Goal: Transaction & Acquisition: Purchase product/service

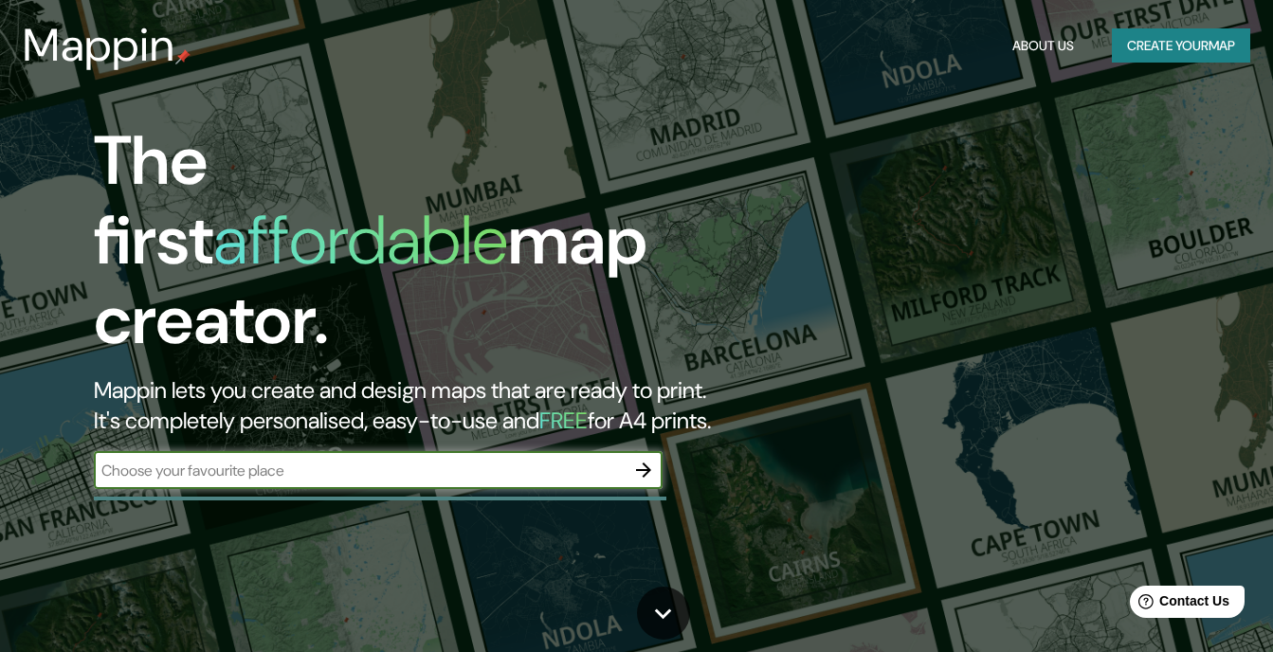
click at [300, 460] on input "text" at bounding box center [359, 471] width 531 height 22
type input "cikarang utara"
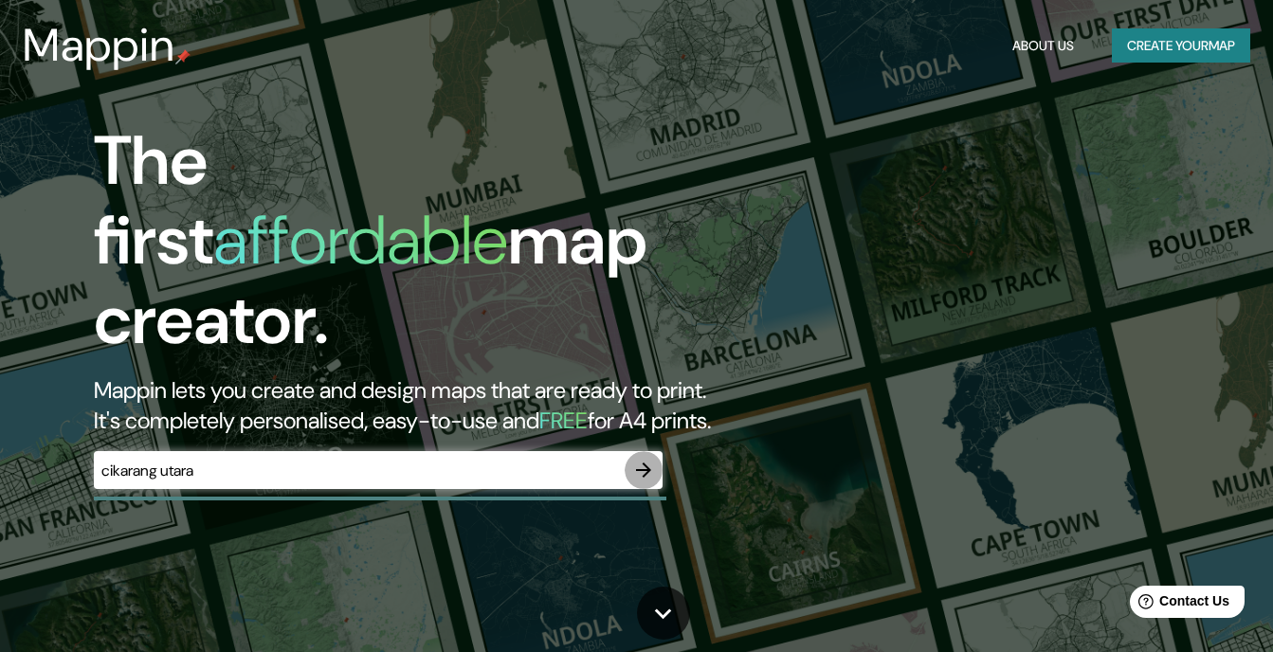
click at [642, 459] on icon "button" at bounding box center [643, 470] width 23 height 23
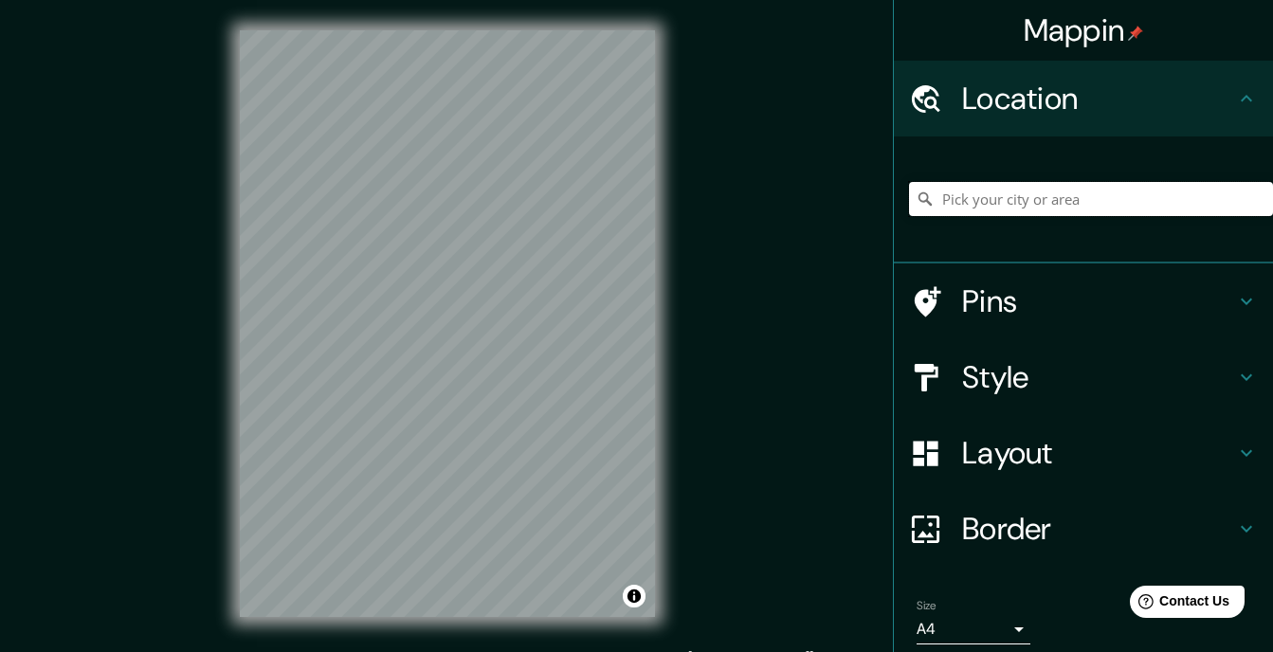
click at [1076, 194] on input "Pick your city or area" at bounding box center [1091, 199] width 364 height 34
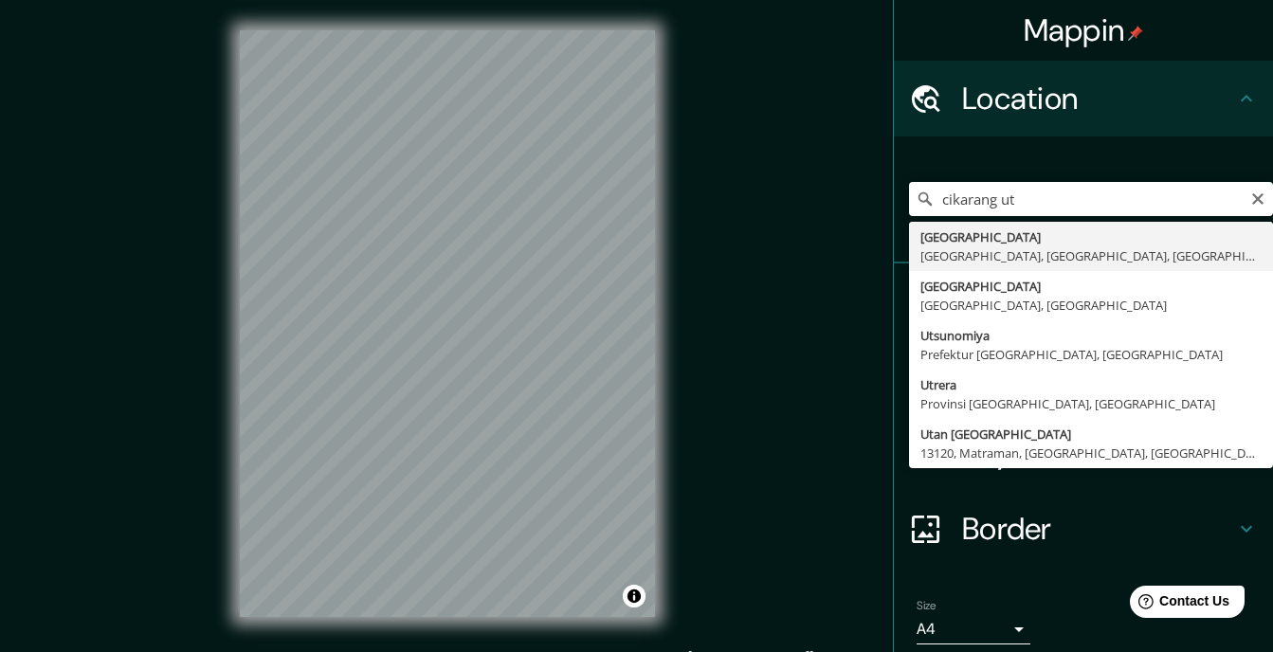
type input "[GEOGRAPHIC_DATA], [GEOGRAPHIC_DATA], [GEOGRAPHIC_DATA], [GEOGRAPHIC_DATA]"
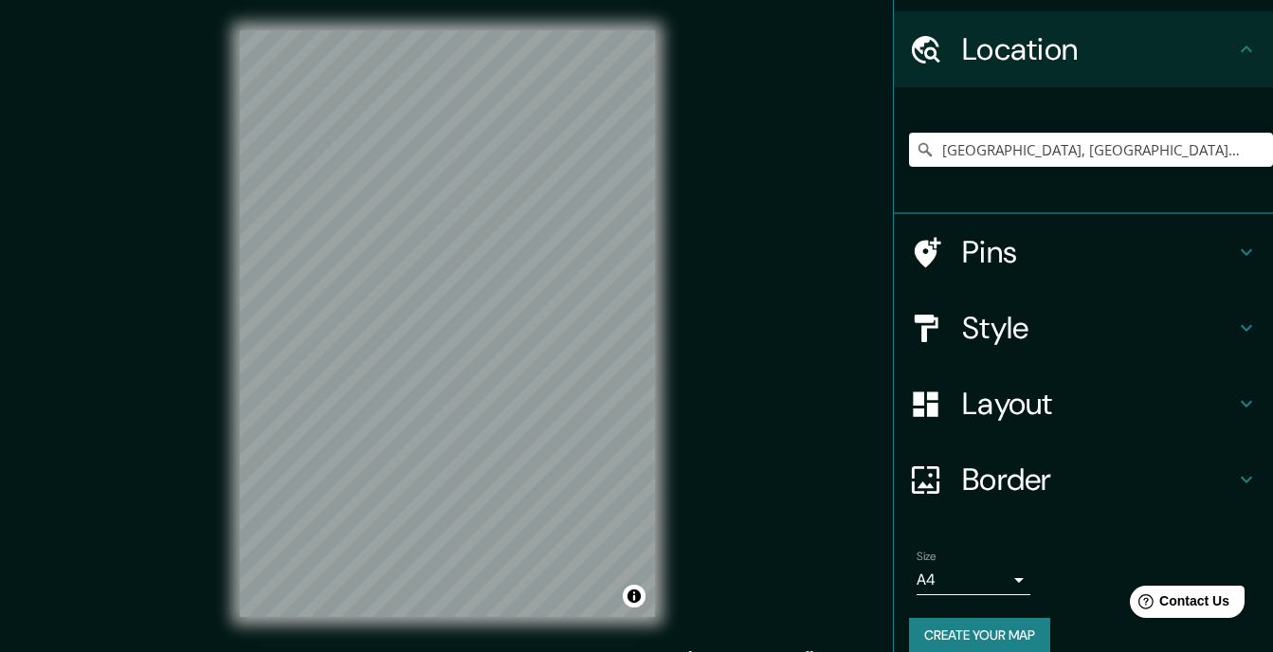
scroll to position [73, 0]
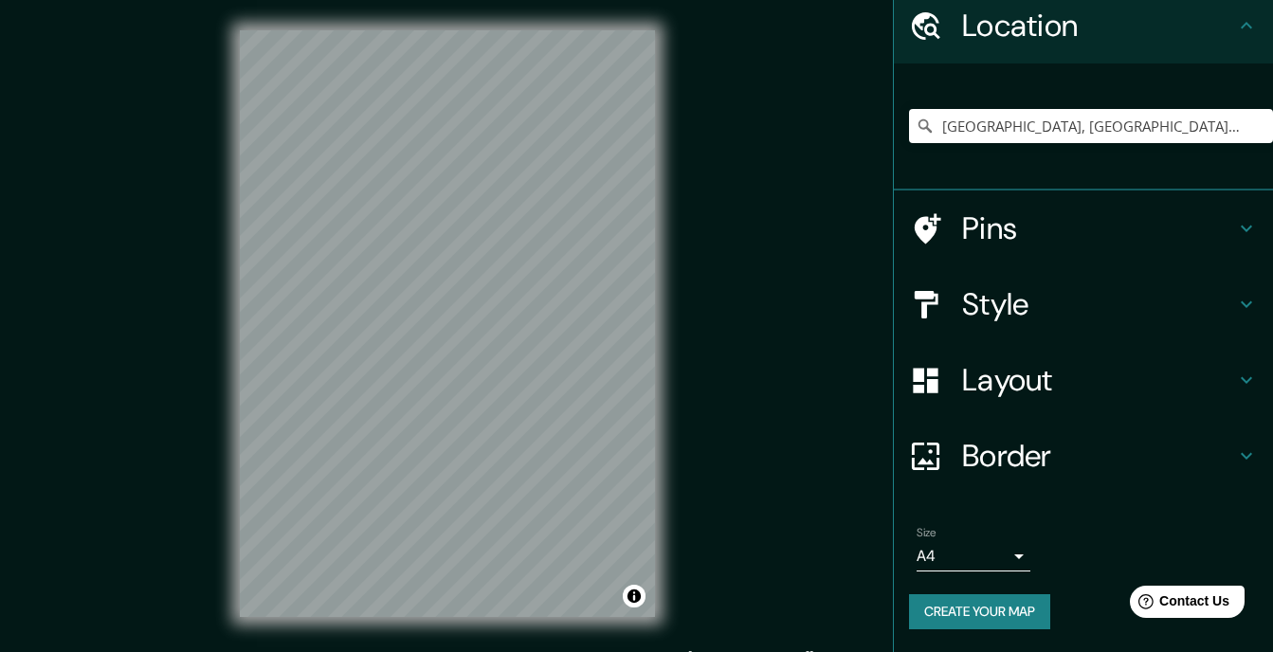
click at [972, 218] on h4 "Pins" at bounding box center [1098, 229] width 273 height 38
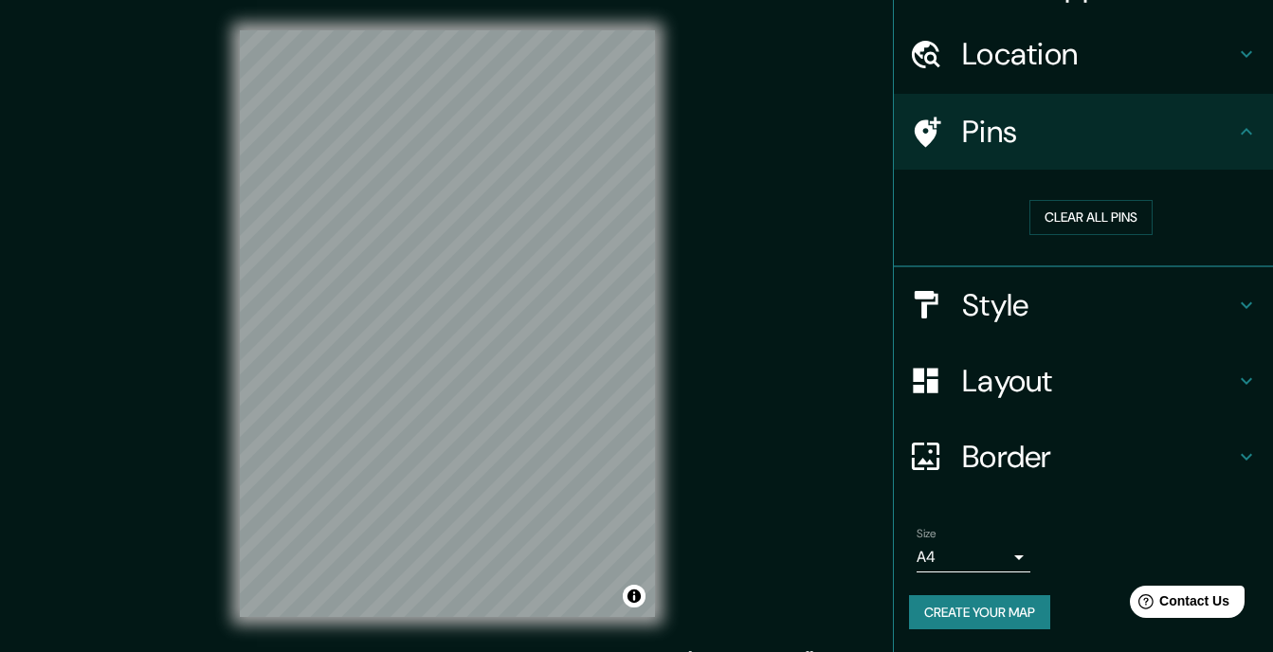
scroll to position [45, 0]
click at [1046, 219] on button "Clear all pins" at bounding box center [1091, 217] width 123 height 35
click at [1023, 621] on button "Create your map" at bounding box center [979, 612] width 141 height 35
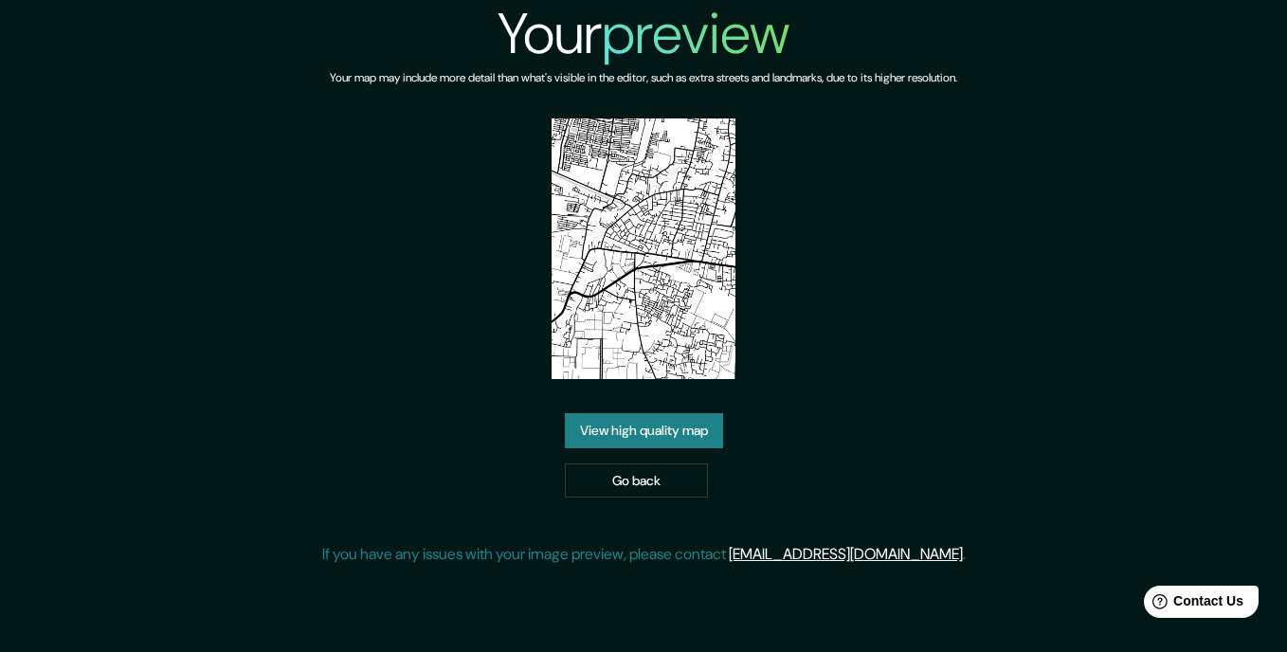
click at [684, 277] on img at bounding box center [644, 249] width 185 height 261
click at [641, 296] on img at bounding box center [644, 249] width 185 height 261
click at [647, 424] on link "View high quality map" at bounding box center [644, 430] width 158 height 35
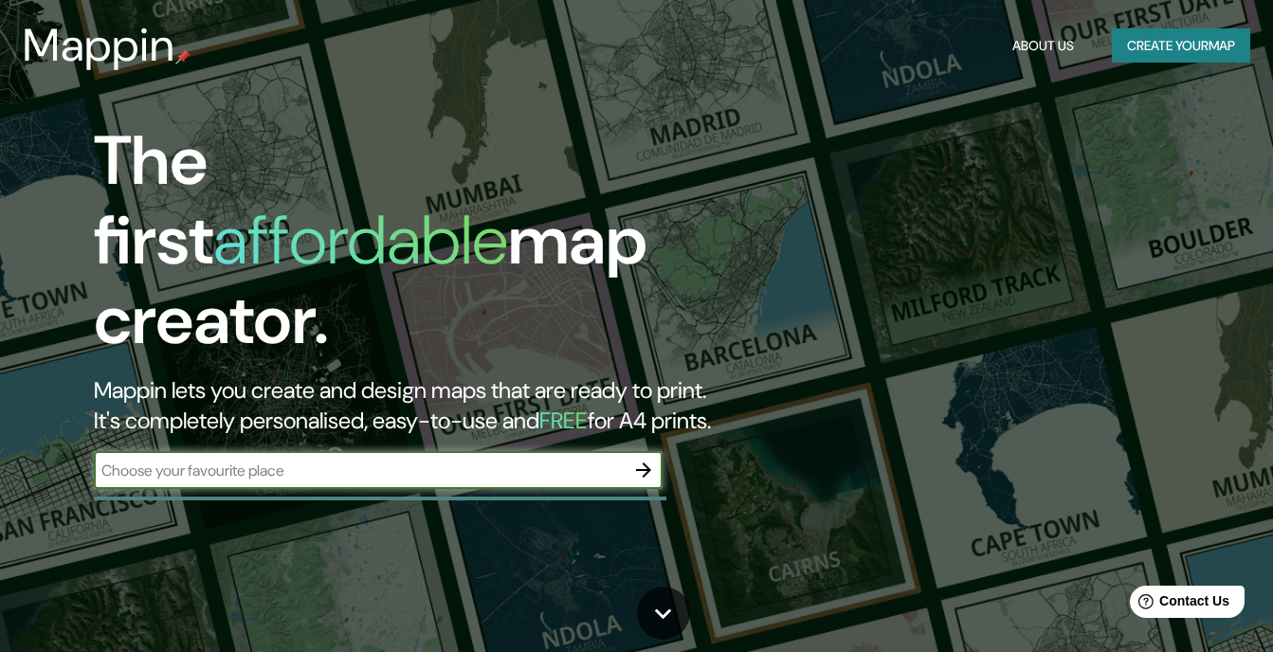
click at [357, 460] on input "text" at bounding box center [359, 471] width 531 height 22
type input "bekasi"
click at [645, 459] on icon "button" at bounding box center [643, 470] width 23 height 23
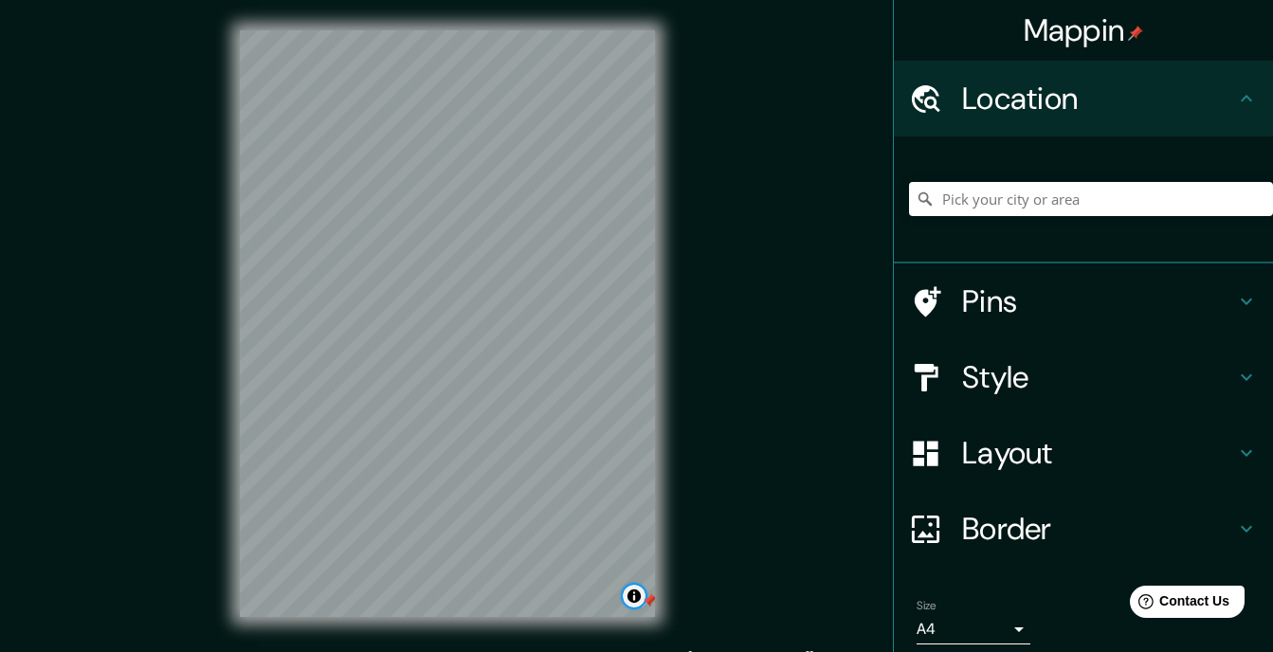
click at [637, 603] on button "Toggle attribution" at bounding box center [634, 596] width 23 height 23
click at [651, 600] on div at bounding box center [649, 600] width 15 height 15
click at [637, 598] on button "Toggle attribution" at bounding box center [634, 596] width 23 height 23
click at [1022, 203] on input "Pick your city or area" at bounding box center [1091, 199] width 364 height 34
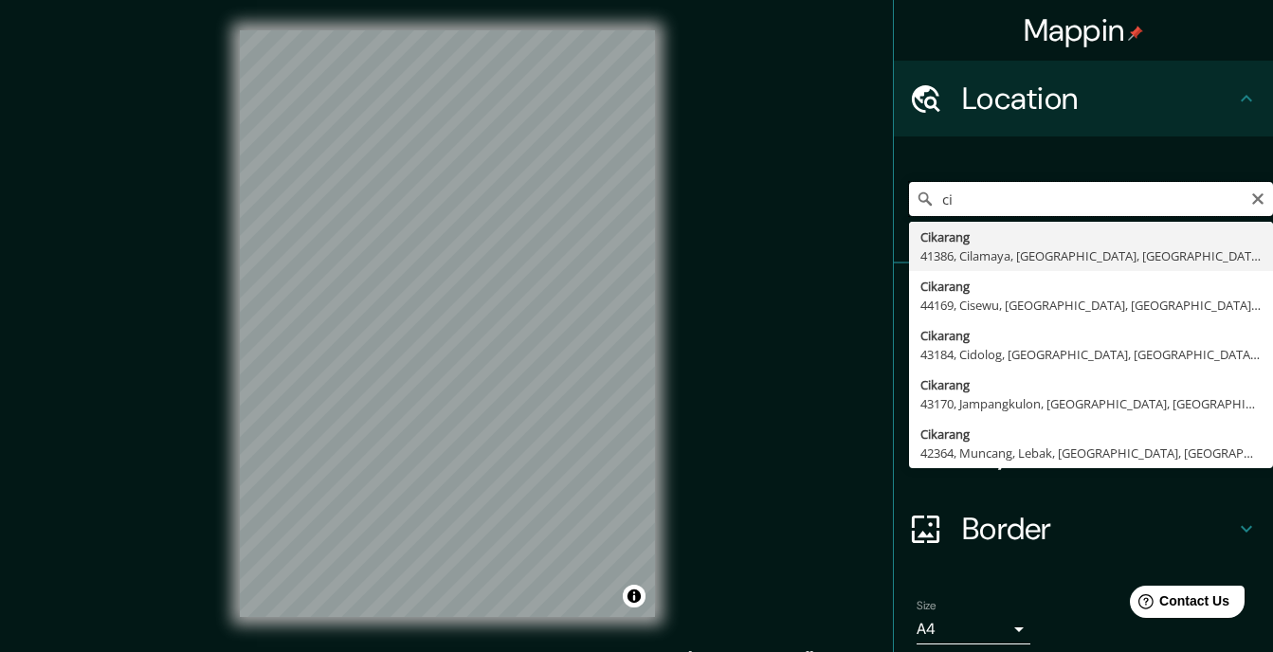
type input "c"
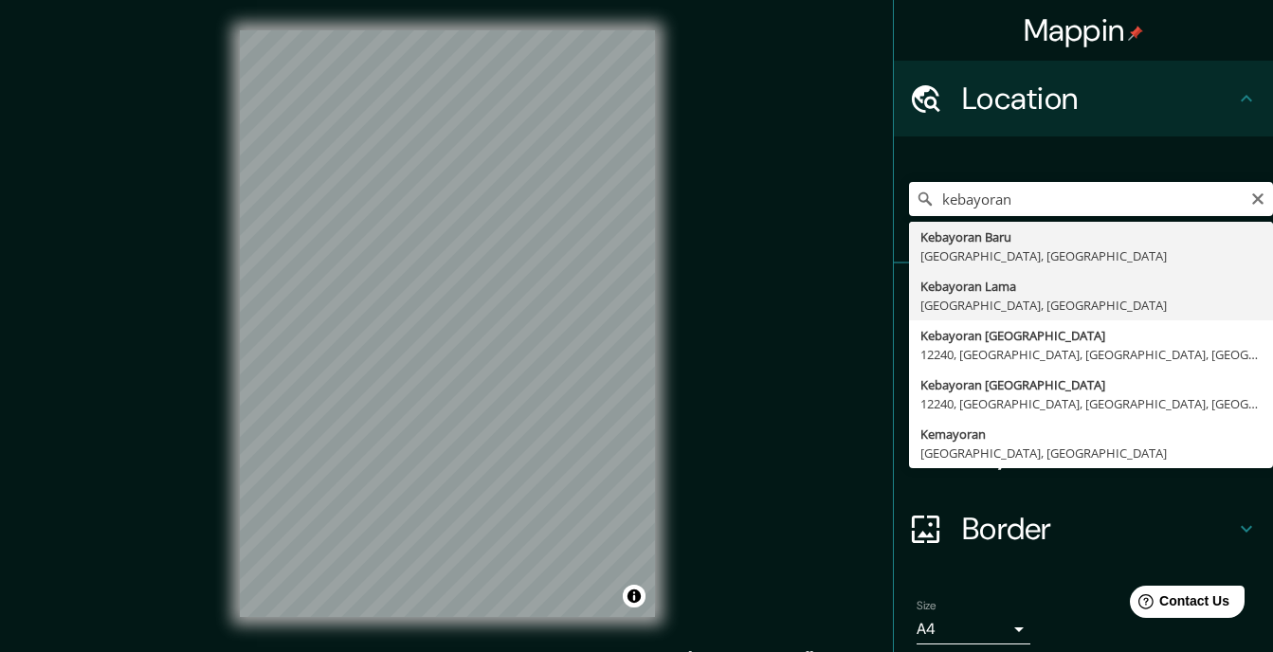
type input "Kebayoran Lama, Jakarta, Indonesia"
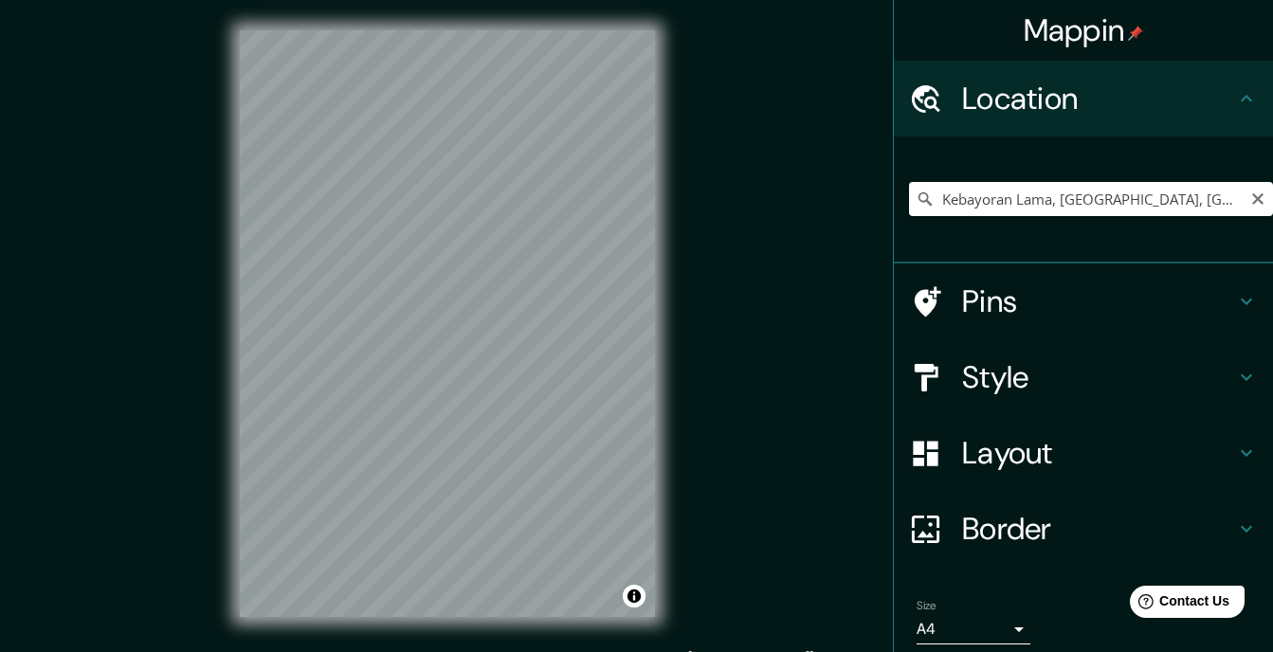
click at [1250, 199] on icon "Clear" at bounding box center [1257, 198] width 15 height 15
click at [1047, 199] on input "Pick your city or area" at bounding box center [1091, 199] width 364 height 34
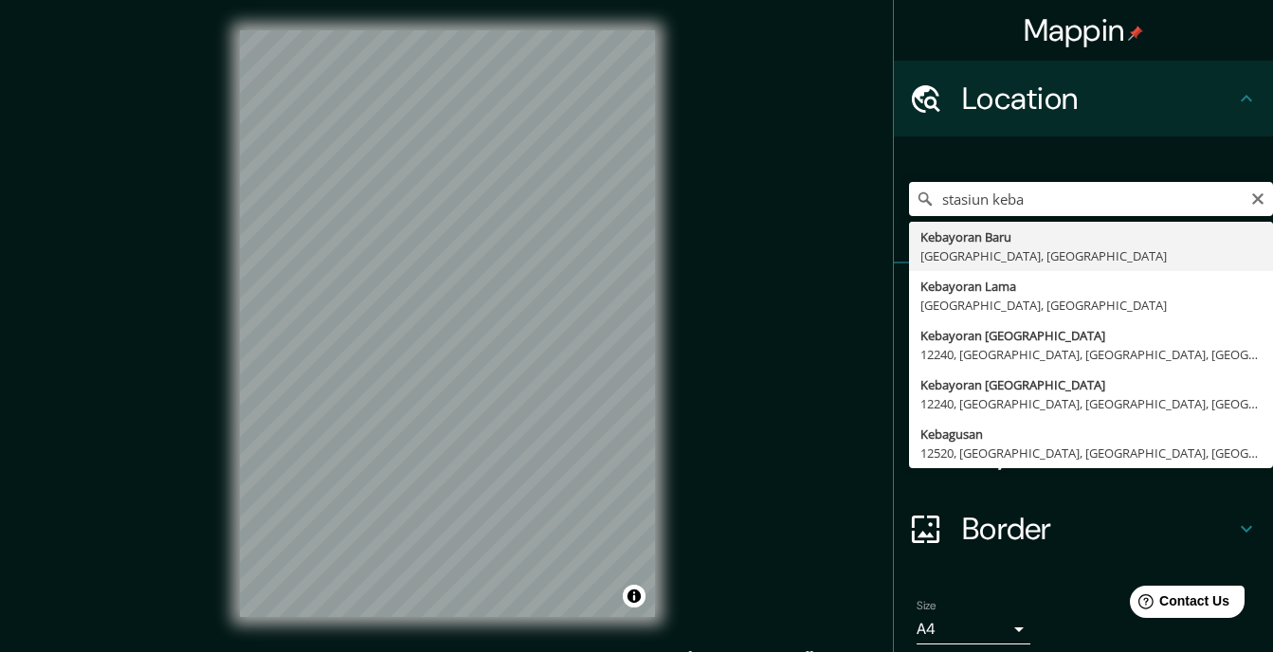
type input "Kebayoran Baru, Jakarta, Indonesia"
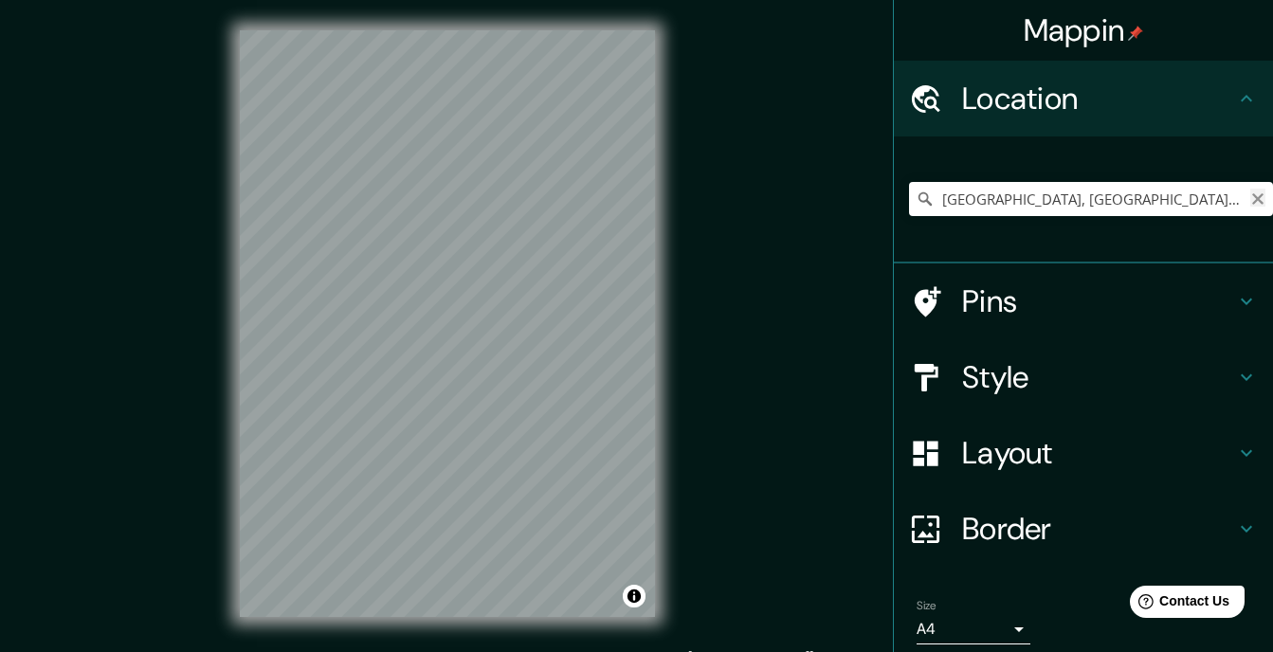
click at [1252, 203] on icon "Clear" at bounding box center [1257, 198] width 11 height 11
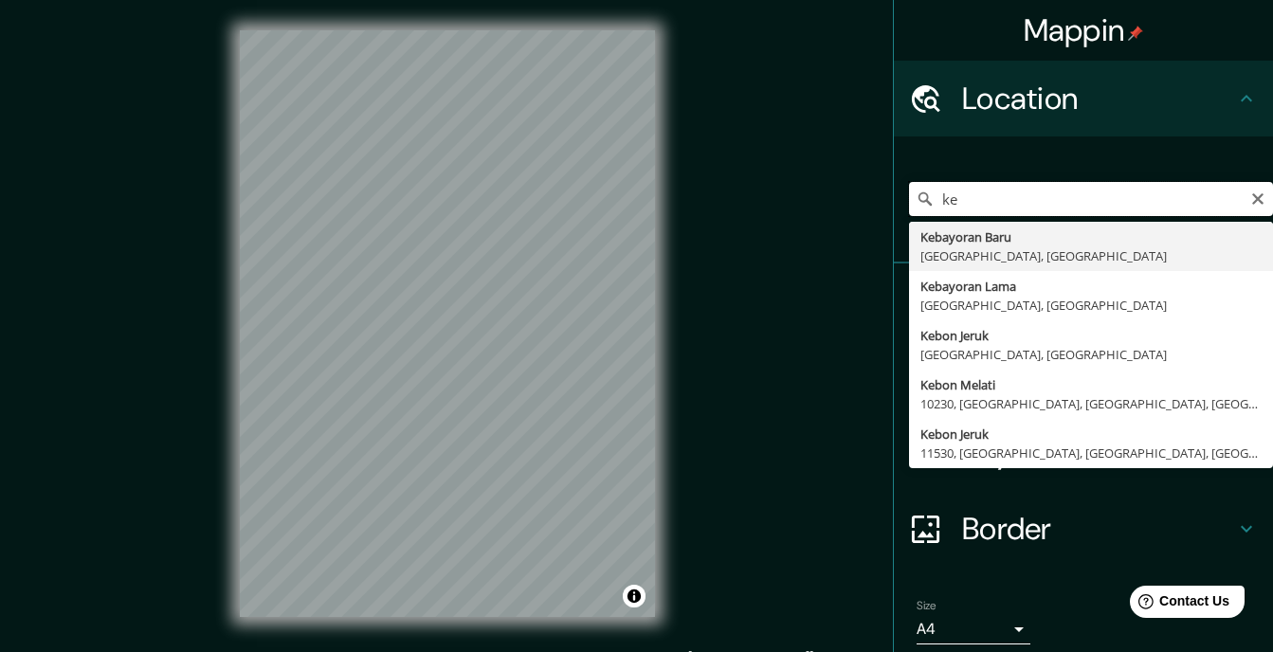
type input "k"
type input "Kota Jakarta Selatan, Jakarta, Indonesia"
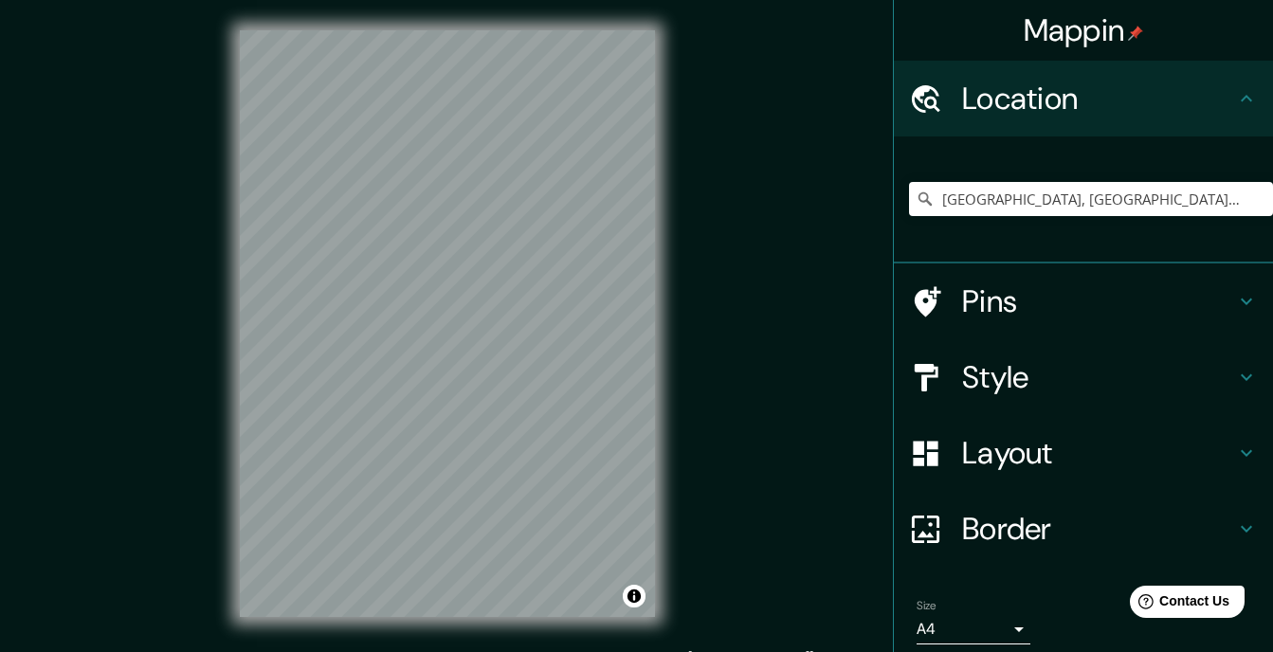
click at [1006, 624] on body "Mappin Location Kota Jakarta Selatan, Jakarta, Indonesia Pins Style Layout Bord…" at bounding box center [636, 326] width 1273 height 652
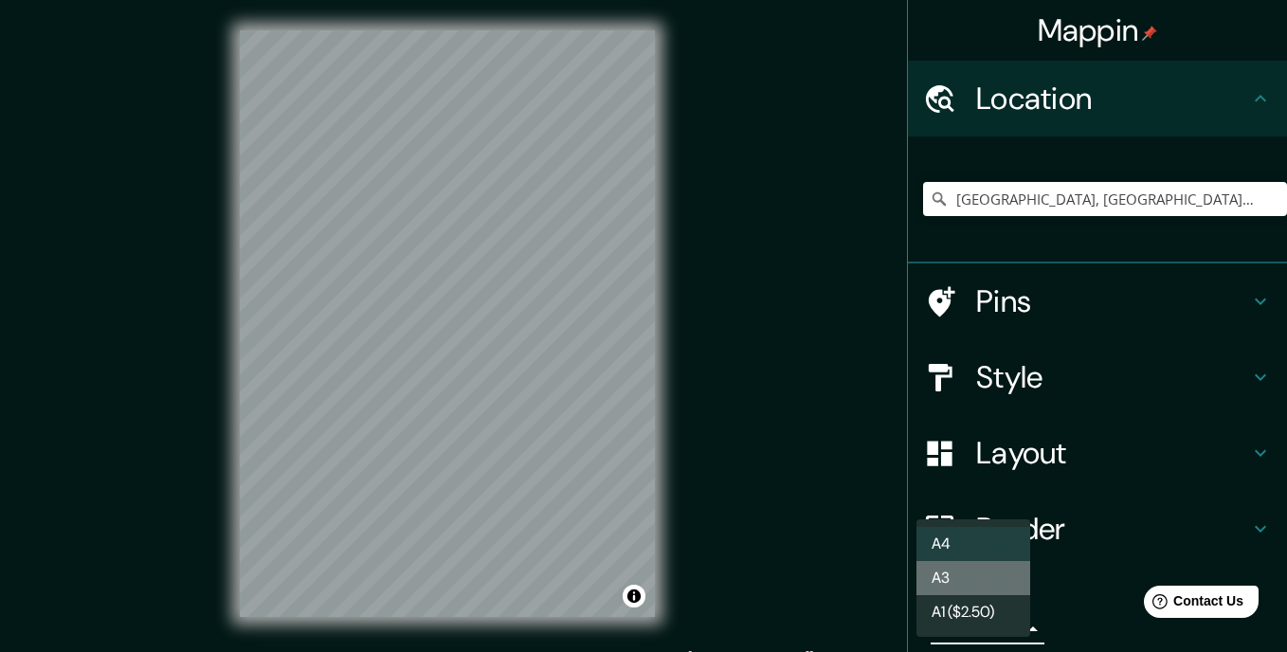
click at [957, 571] on li "A3" at bounding box center [974, 578] width 114 height 34
type input "a4"
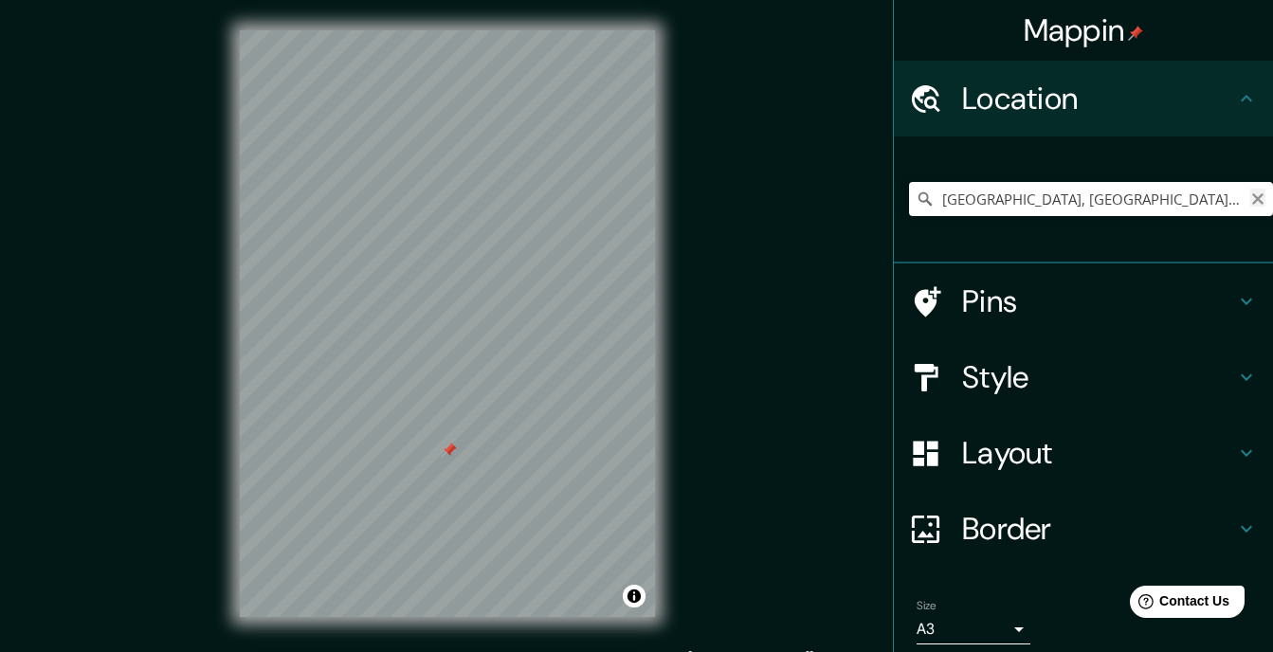
click at [1252, 202] on icon "Clear" at bounding box center [1257, 198] width 11 height 11
click at [1171, 196] on input "Pick your city or area" at bounding box center [1091, 199] width 364 height 34
type input "Cikarang Barat, Kota Bekasi, Jawa Barat, Indonesia"
click at [1006, 620] on body "Mappin Location Cikarang Barat, Kota Bekasi, Jawa Barat, Indonesia Cikarang Bar…" at bounding box center [636, 326] width 1273 height 652
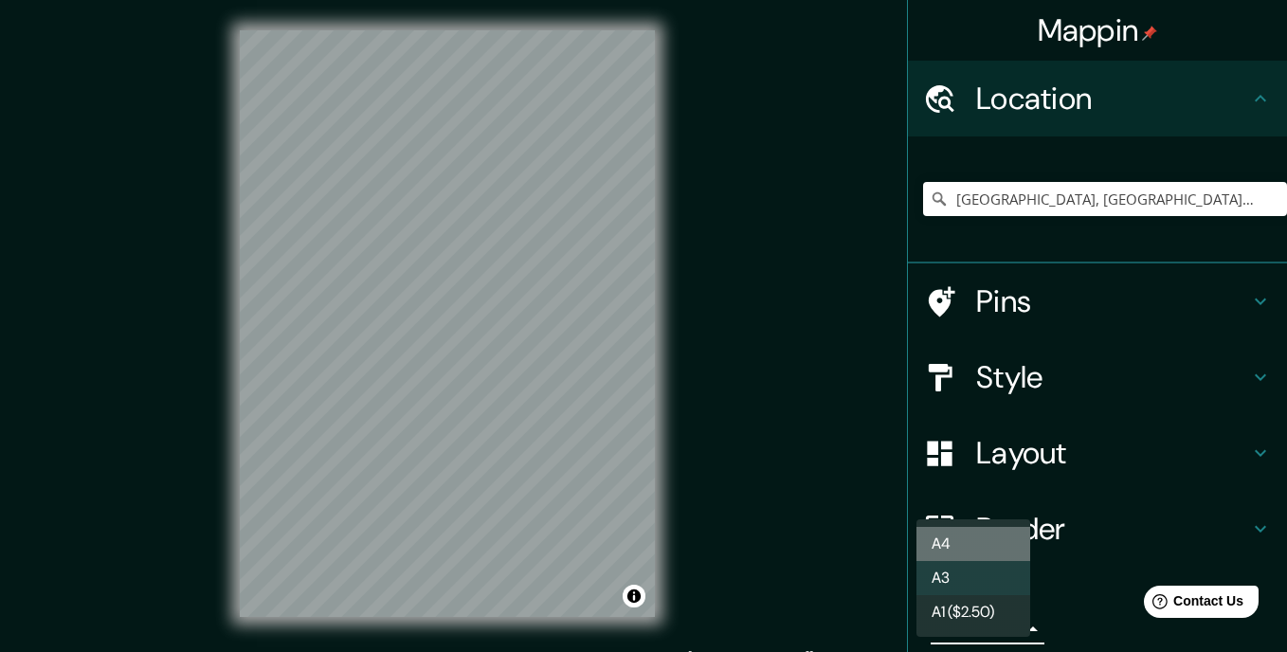
click at [937, 536] on li "A4" at bounding box center [974, 544] width 114 height 34
type input "single"
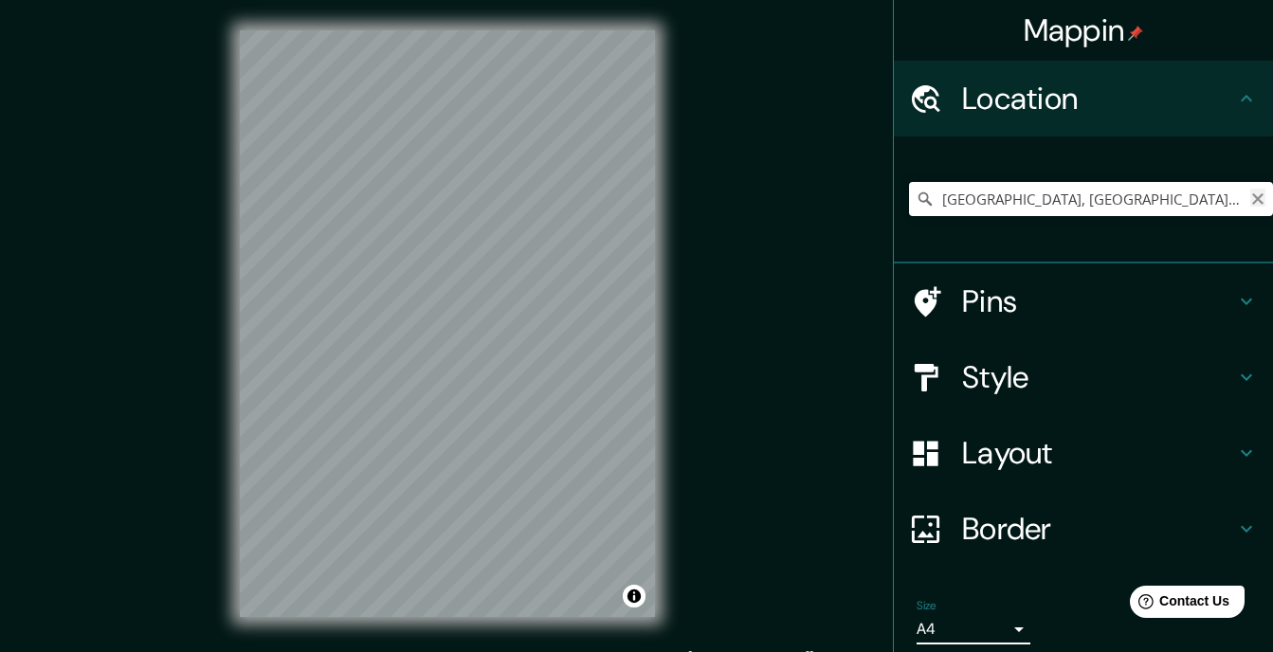
click at [1250, 195] on icon "Clear" at bounding box center [1257, 198] width 15 height 15
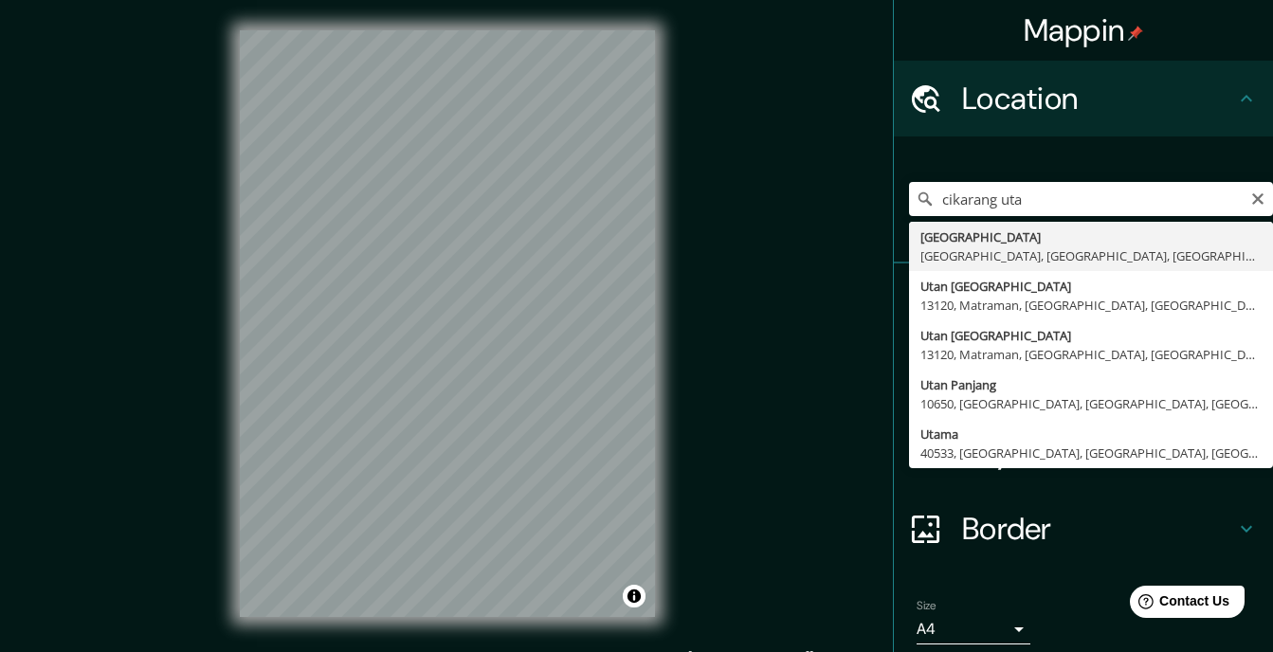
type input "[GEOGRAPHIC_DATA], [GEOGRAPHIC_DATA], [GEOGRAPHIC_DATA], [GEOGRAPHIC_DATA]"
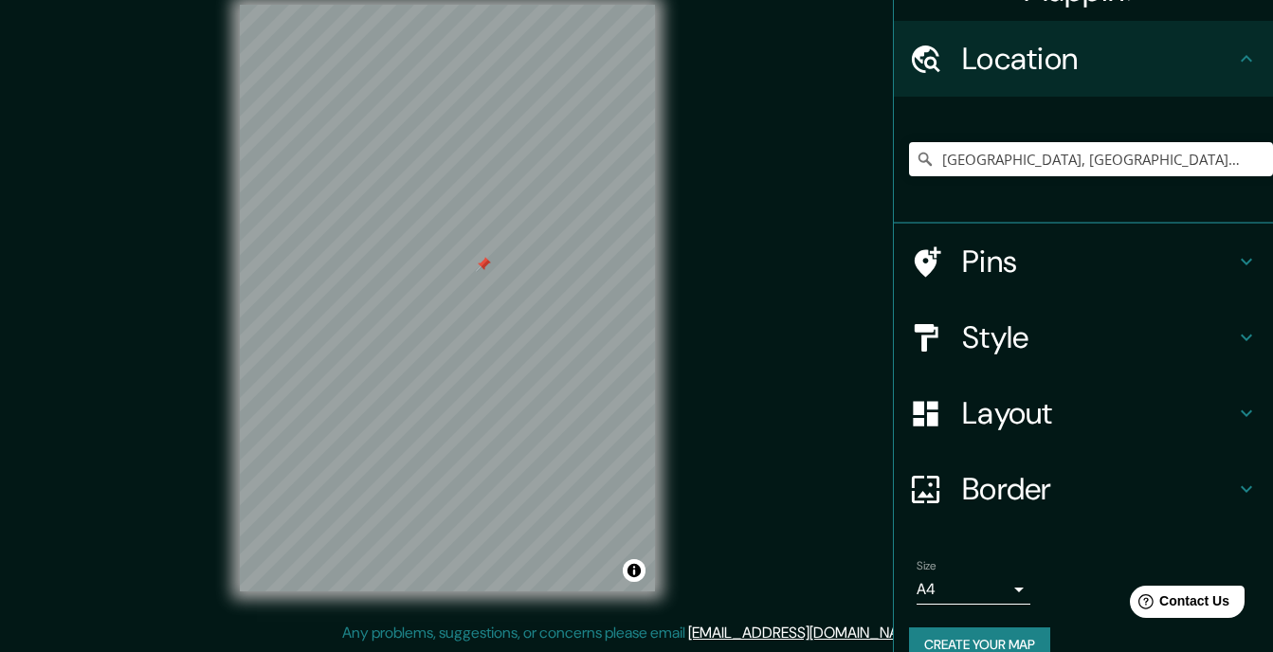
scroll to position [73, 0]
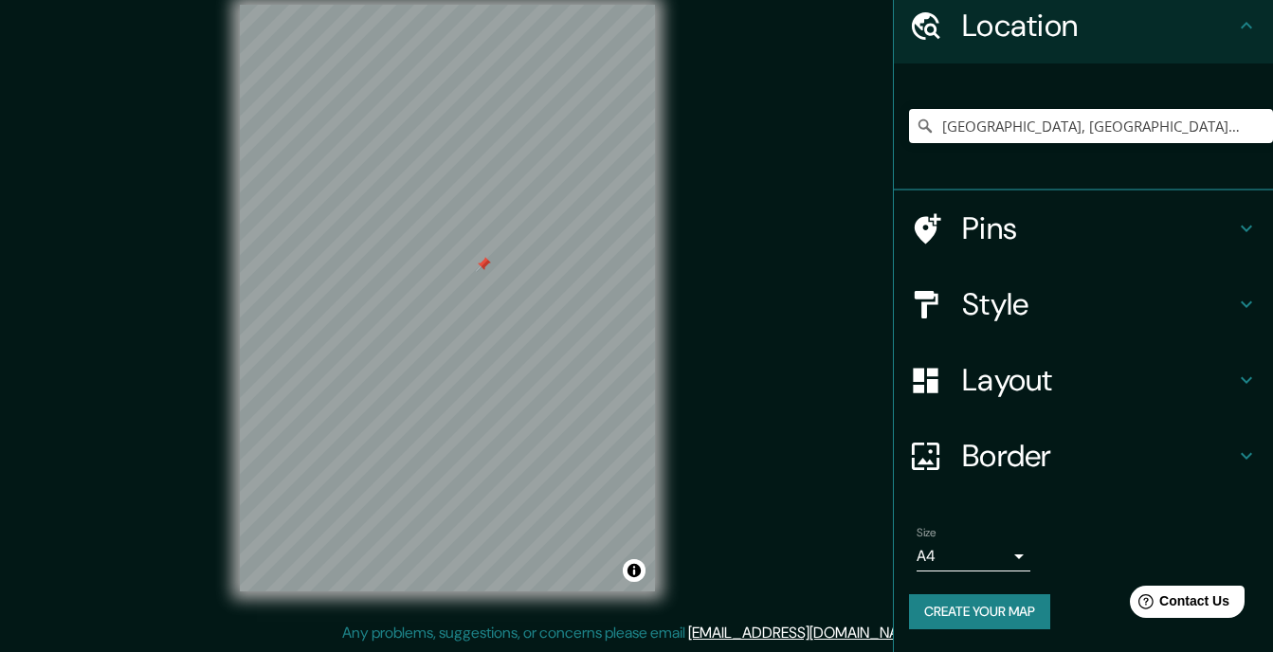
click at [965, 612] on button "Create your map" at bounding box center [979, 611] width 141 height 35
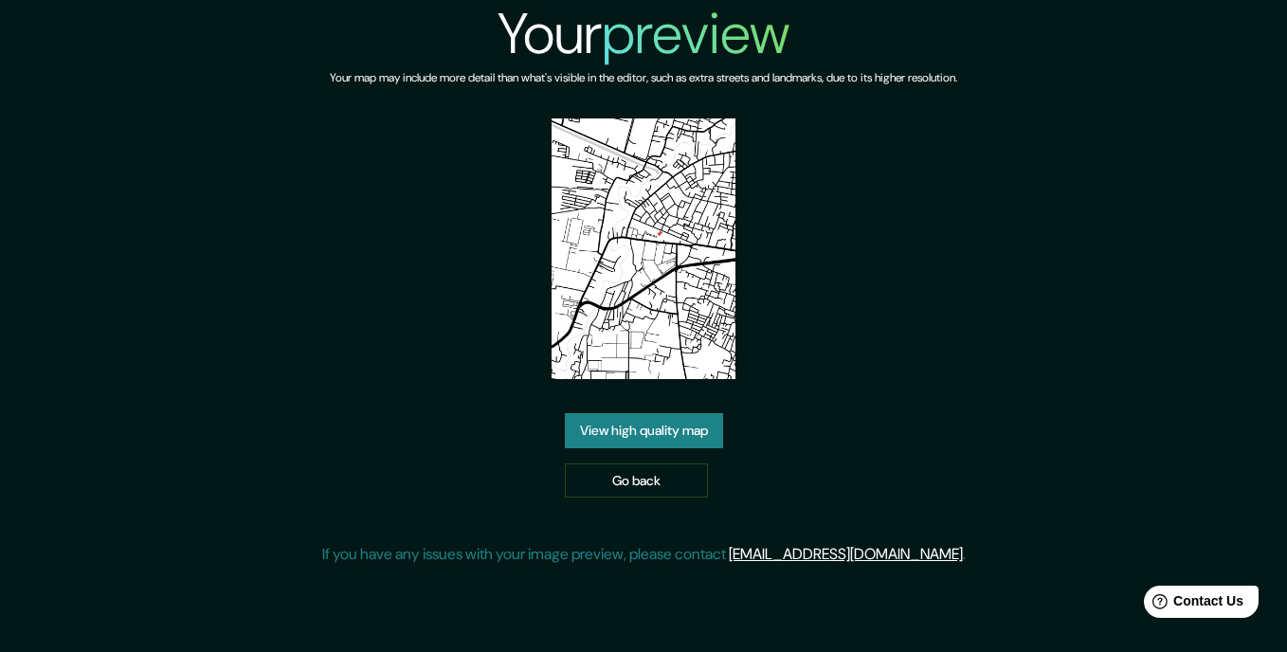
drag, startPoint x: 669, startPoint y: 274, endPoint x: 818, endPoint y: 216, distance: 159.7
click at [818, 215] on div "Your preview Your map may include more detail than what's visible in the editor…" at bounding box center [644, 290] width 644 height 581
click at [669, 419] on link "View high quality map" at bounding box center [644, 430] width 158 height 35
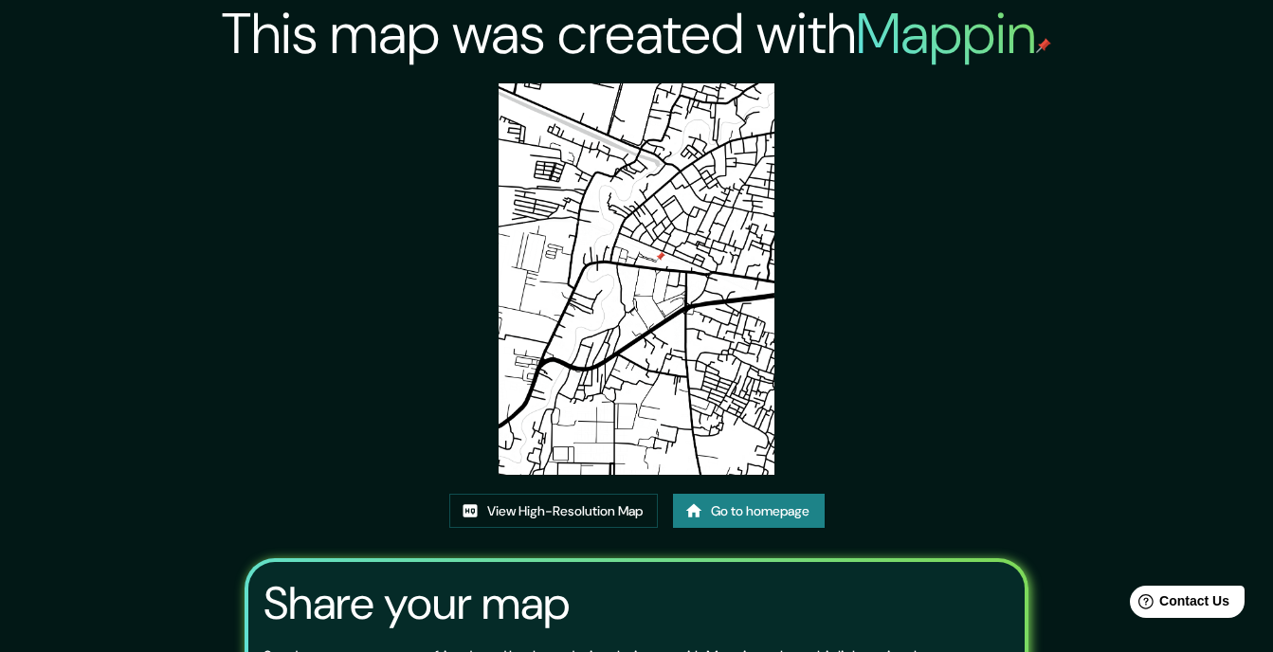
drag, startPoint x: 686, startPoint y: 272, endPoint x: 744, endPoint y: 326, distance: 79.1
click at [740, 326] on img at bounding box center [637, 279] width 277 height 392
